Goal: Information Seeking & Learning: Compare options

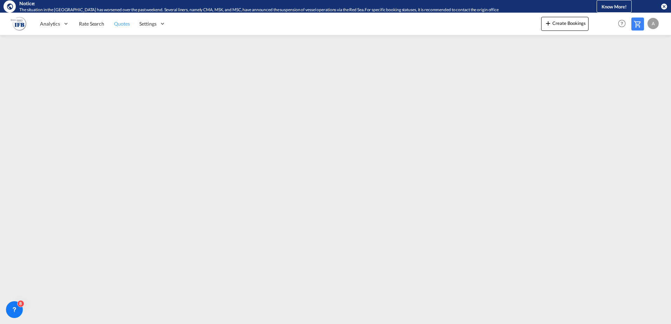
click at [113, 26] on link "Quotes" at bounding box center [121, 23] width 25 height 23
click at [103, 24] on span "Rate Search" at bounding box center [91, 24] width 25 height 6
